Goal: Find specific page/section: Find specific page/section

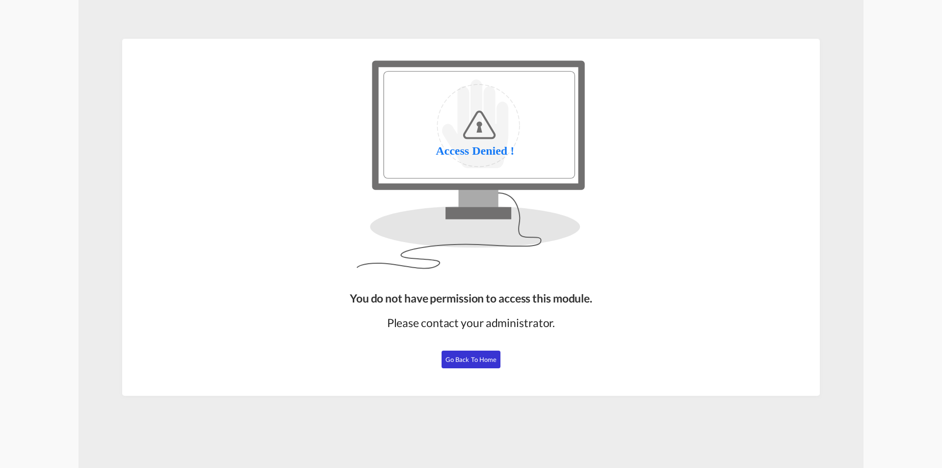
click at [537, 299] on div "You do not have permission to access this module." at bounding box center [471, 298] width 242 height 16
click at [447, 3] on md-content "You do not have permission to access this module. Please contact your administr…" at bounding box center [471, 234] width 785 height 468
click at [509, 161] on img at bounding box center [471, 165] width 424 height 236
click at [727, 150] on div at bounding box center [471, 165] width 530 height 236
click at [538, 155] on img at bounding box center [471, 165] width 424 height 236
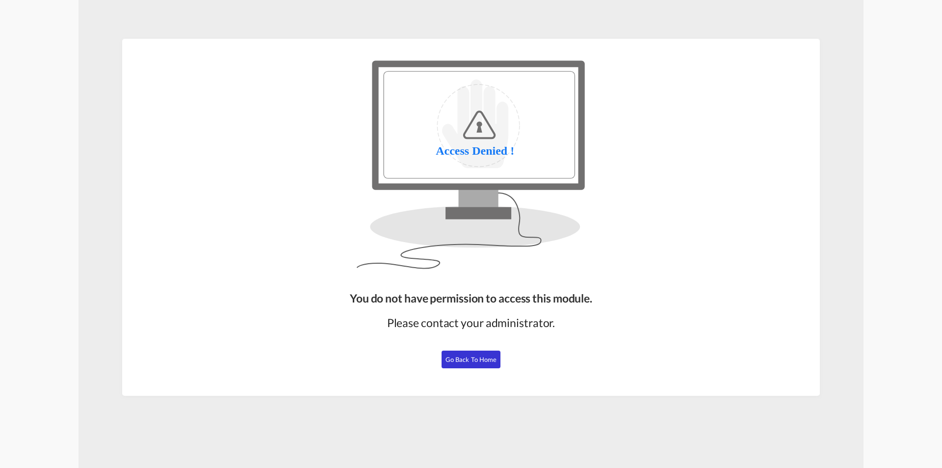
click at [470, 354] on button "Go Back to Home" at bounding box center [471, 359] width 59 height 18
